Goal: Transaction & Acquisition: Purchase product/service

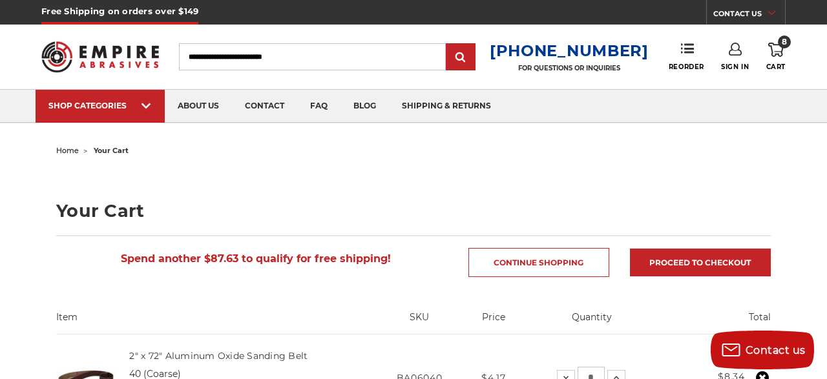
click at [773, 51] on icon at bounding box center [776, 50] width 16 height 14
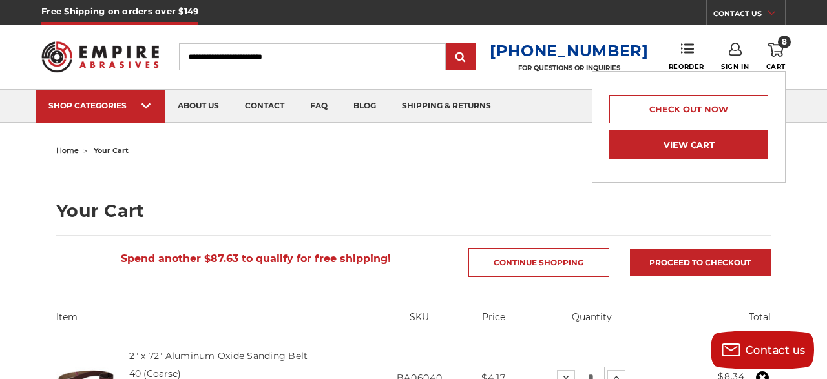
click at [701, 149] on link "View Cart" at bounding box center [688, 144] width 159 height 29
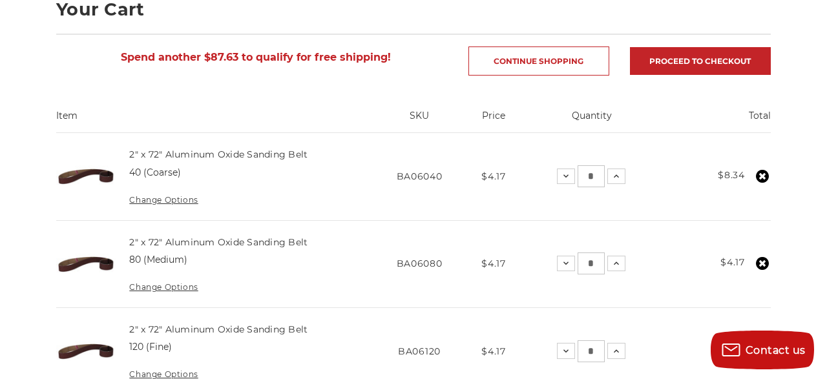
click at [760, 182] on use at bounding box center [762, 176] width 13 height 13
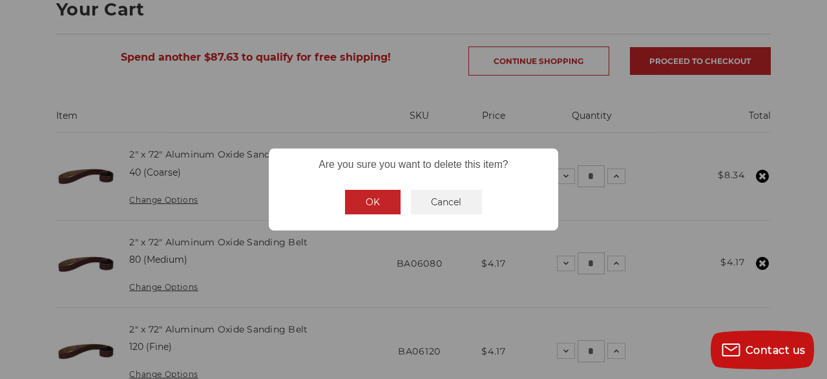
click at [378, 202] on button "OK" at bounding box center [373, 202] width 56 height 25
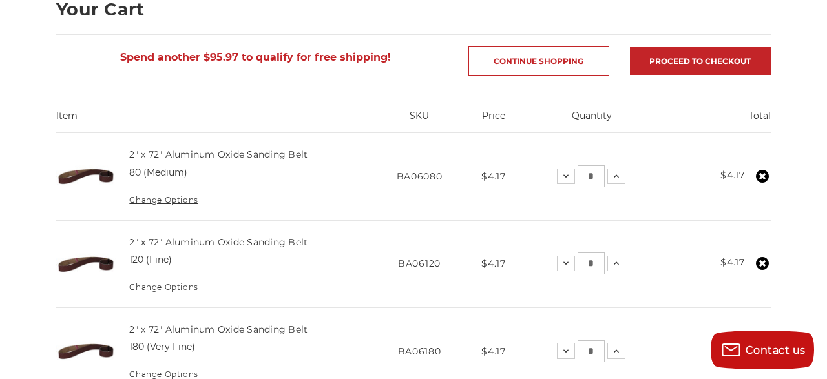
click at [763, 270] on icon at bounding box center [762, 263] width 13 height 13
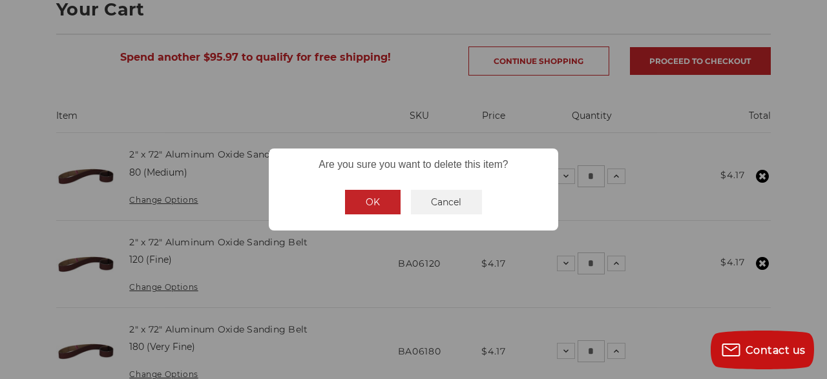
click at [377, 194] on button "OK" at bounding box center [373, 202] width 56 height 25
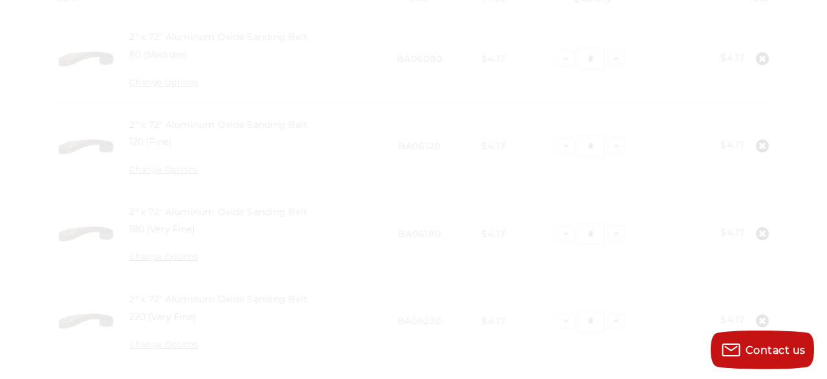
scroll to position [336, 0]
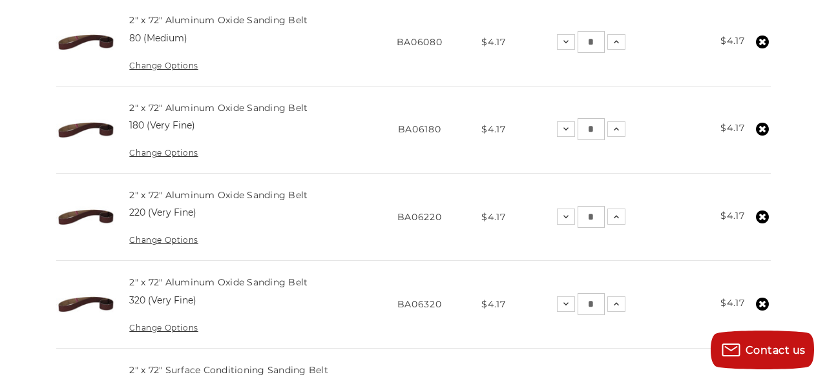
click at [764, 224] on icon at bounding box center [762, 217] width 13 height 13
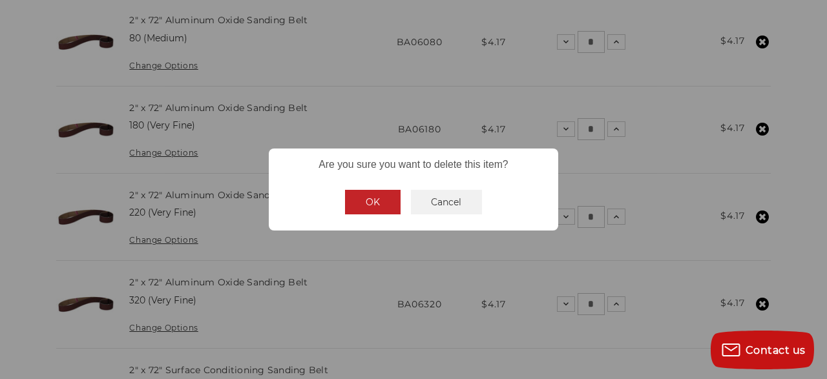
click at [384, 206] on button "OK" at bounding box center [373, 202] width 56 height 25
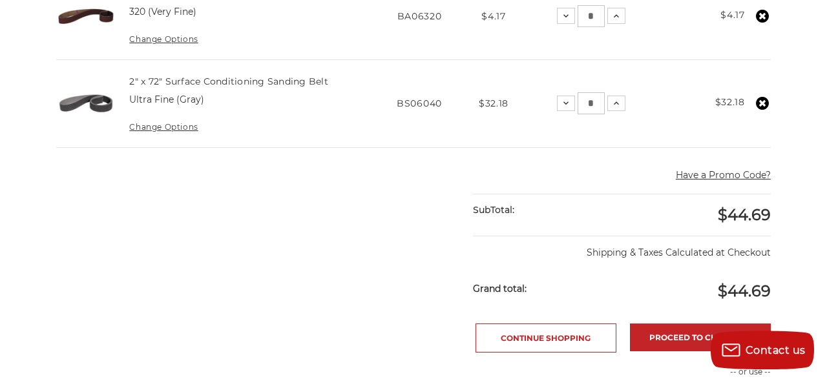
scroll to position [537, 0]
click at [761, 109] on icon at bounding box center [762, 102] width 13 height 13
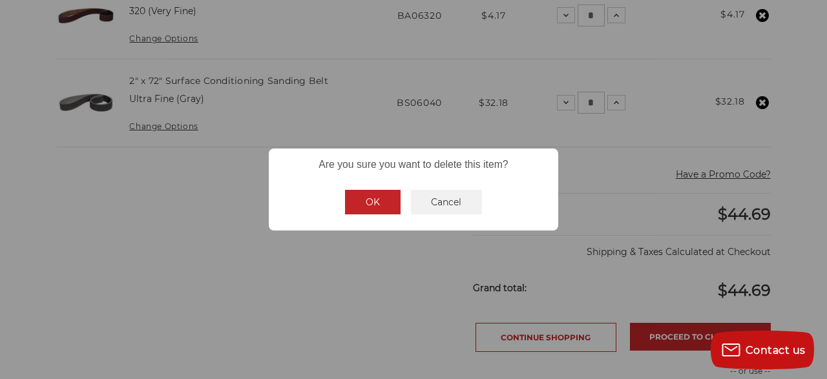
click at [393, 209] on button "OK" at bounding box center [373, 202] width 56 height 25
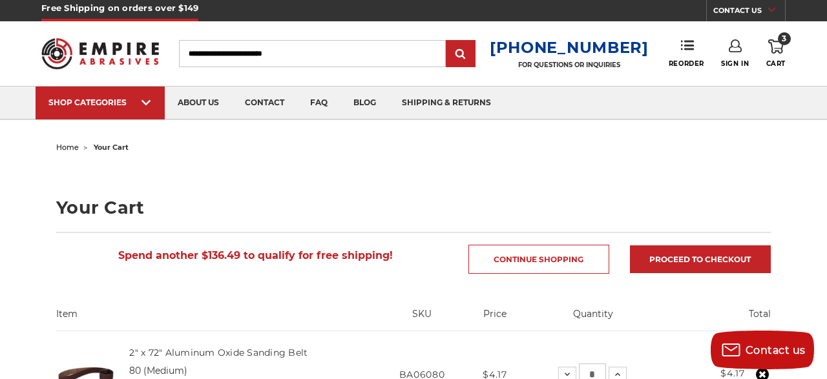
scroll to position [0, 0]
